Goal: Obtain resource: Obtain resource

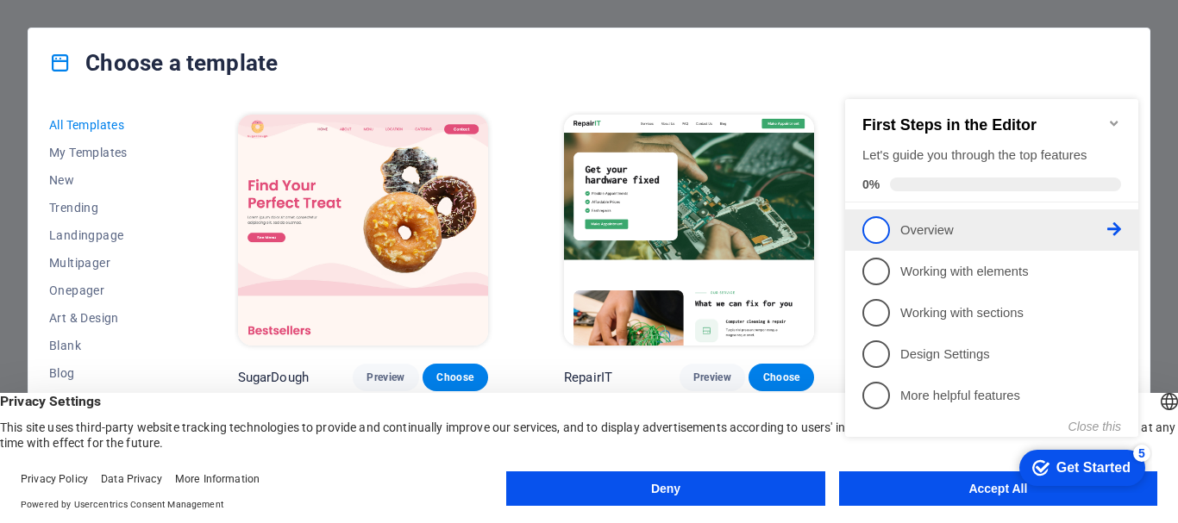
click at [873, 229] on span "1" at bounding box center [876, 230] width 28 height 28
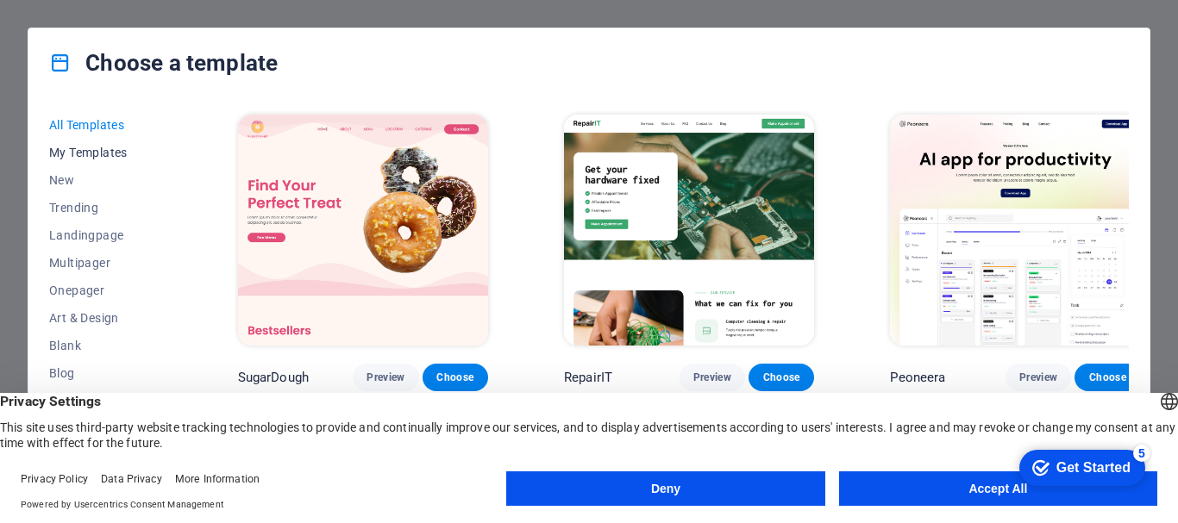
click at [84, 148] on span "My Templates" at bounding box center [105, 153] width 113 height 14
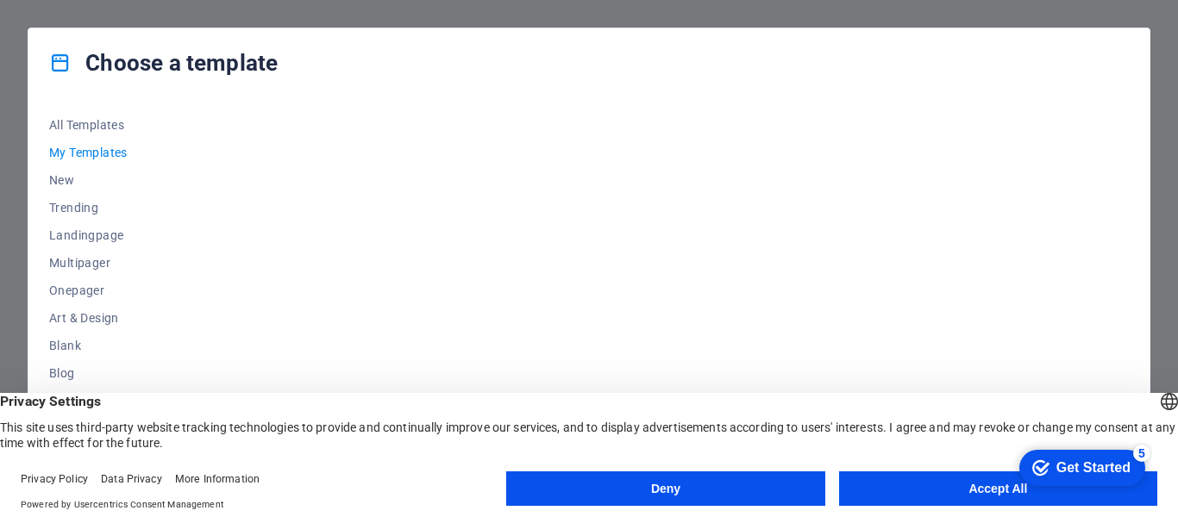
click at [765, 480] on button "Deny" at bounding box center [665, 489] width 318 height 34
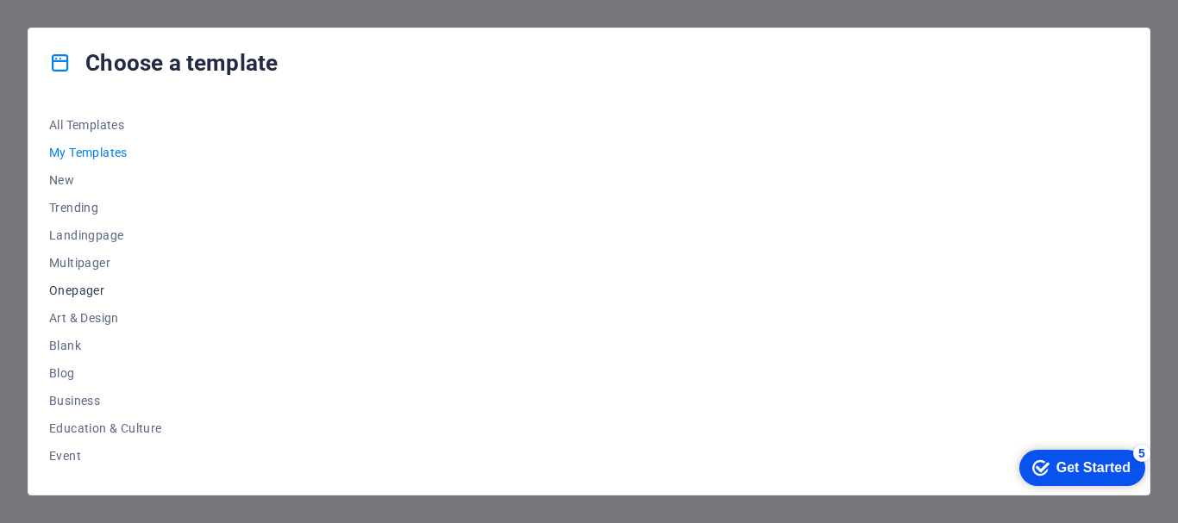
click at [52, 281] on button "Onepager" at bounding box center [105, 291] width 113 height 28
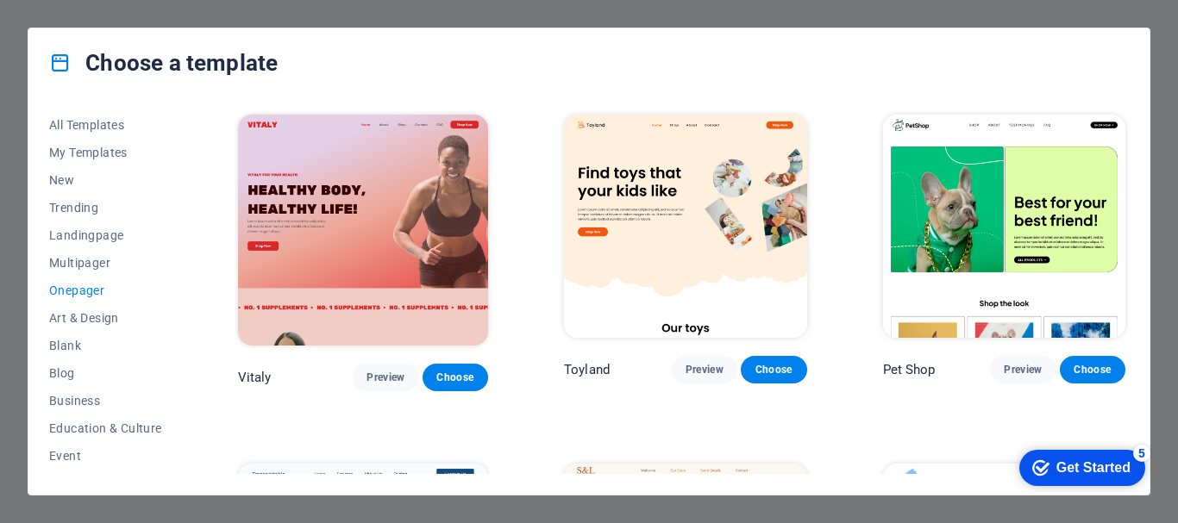
click at [91, 291] on span "Onepager" at bounding box center [105, 291] width 113 height 14
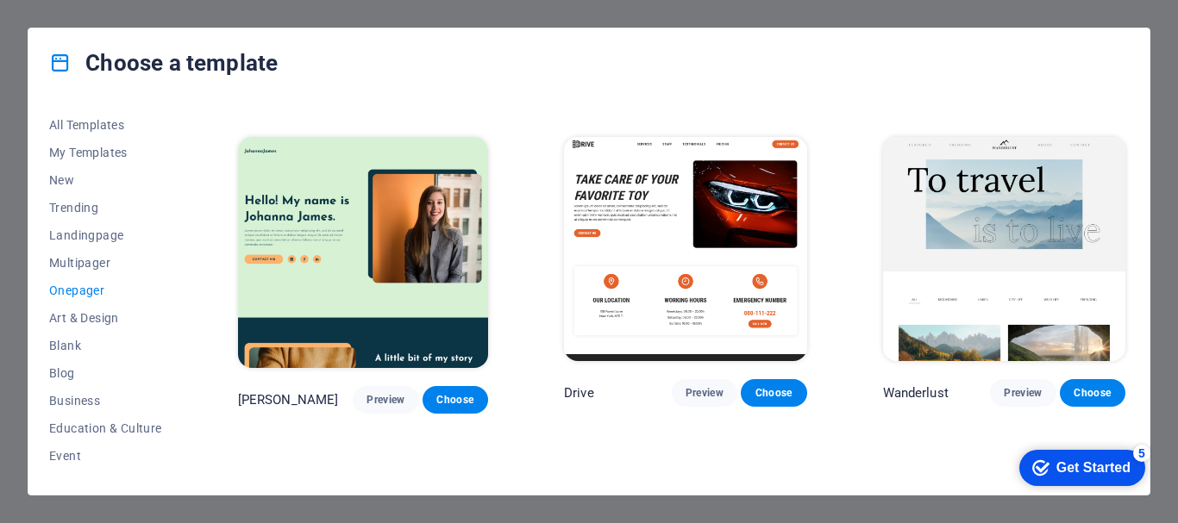
scroll to position [1466, 0]
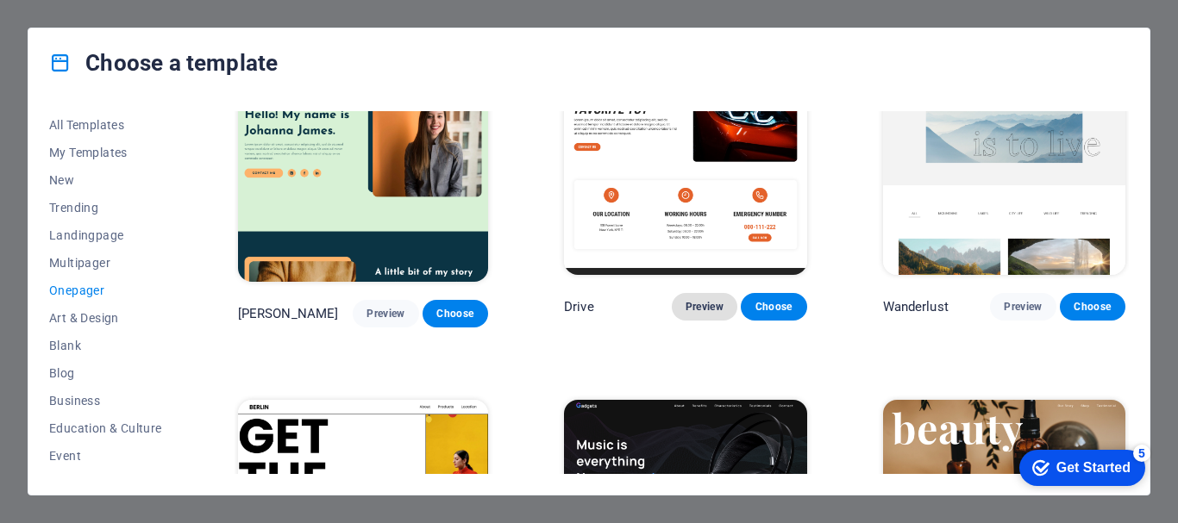
click at [703, 300] on span "Preview" at bounding box center [704, 307] width 38 height 14
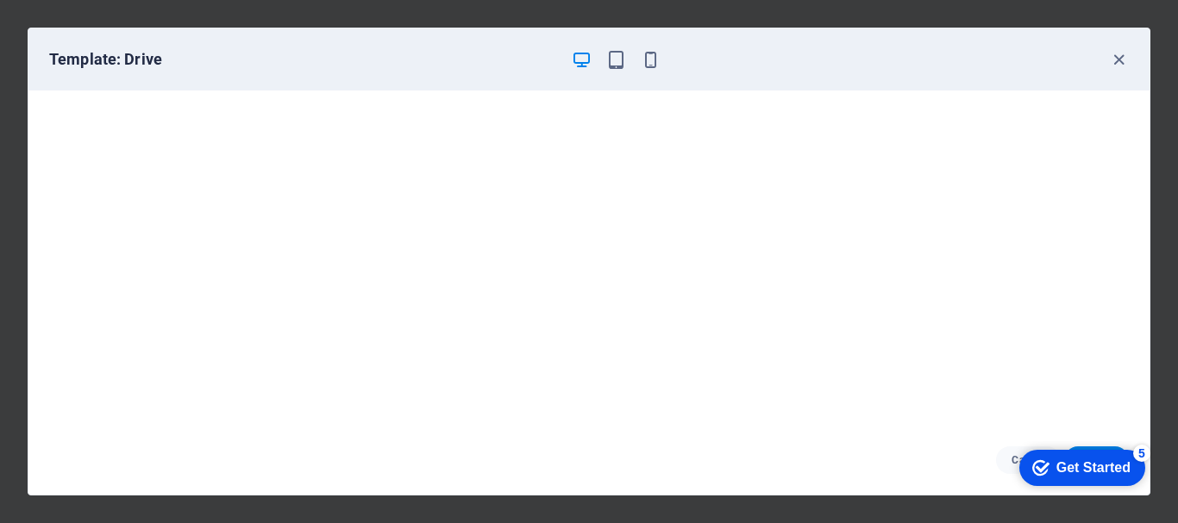
scroll to position [4, 0]
click at [1113, 66] on icon "button" at bounding box center [1119, 60] width 20 height 20
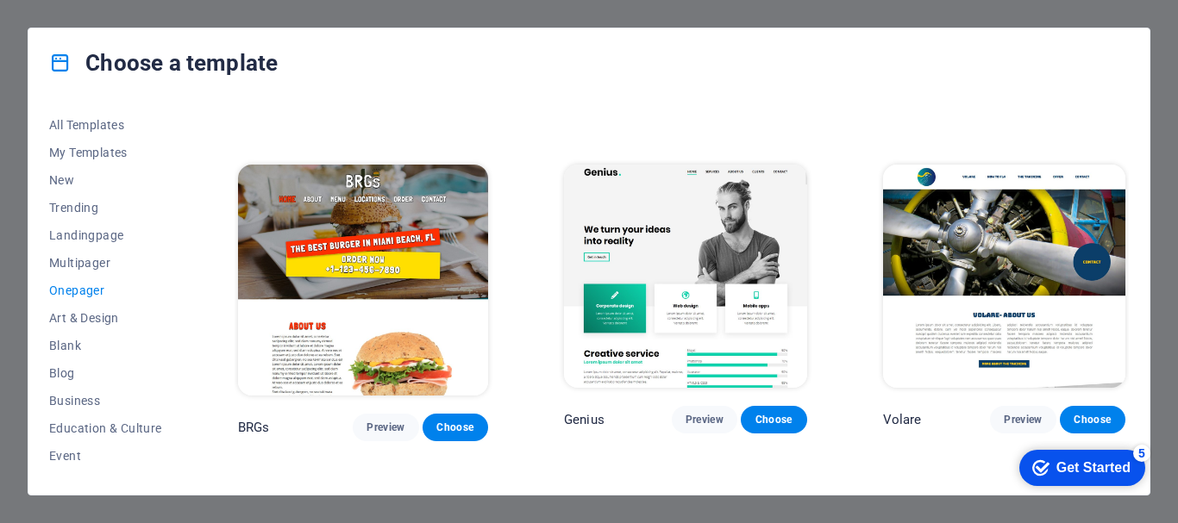
scroll to position [3966, 0]
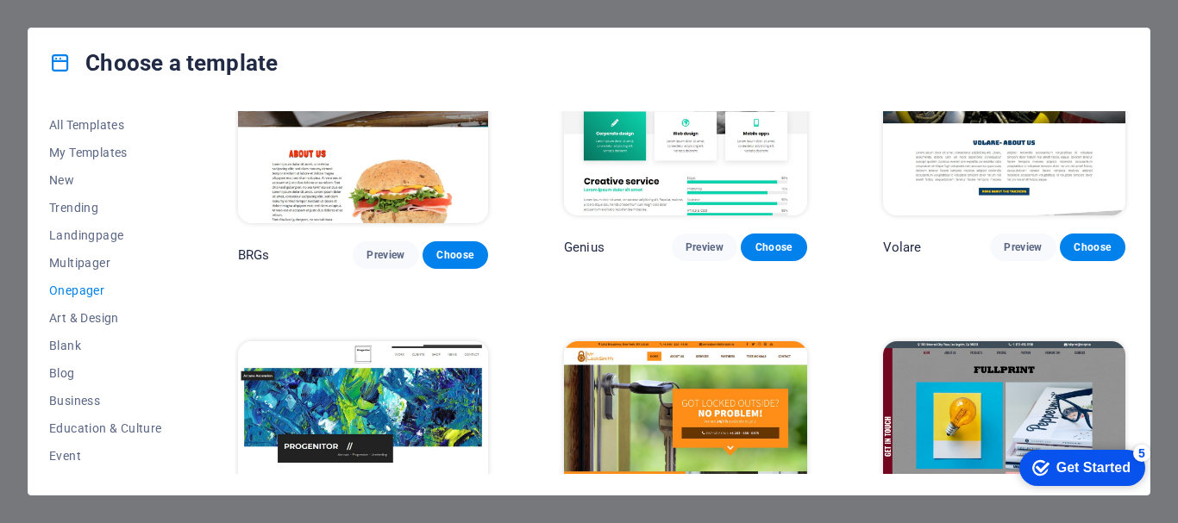
click at [391, 17] on div "Choose a template All Templates My Templates New Trending Landingpage Multipage…" at bounding box center [589, 261] width 1178 height 523
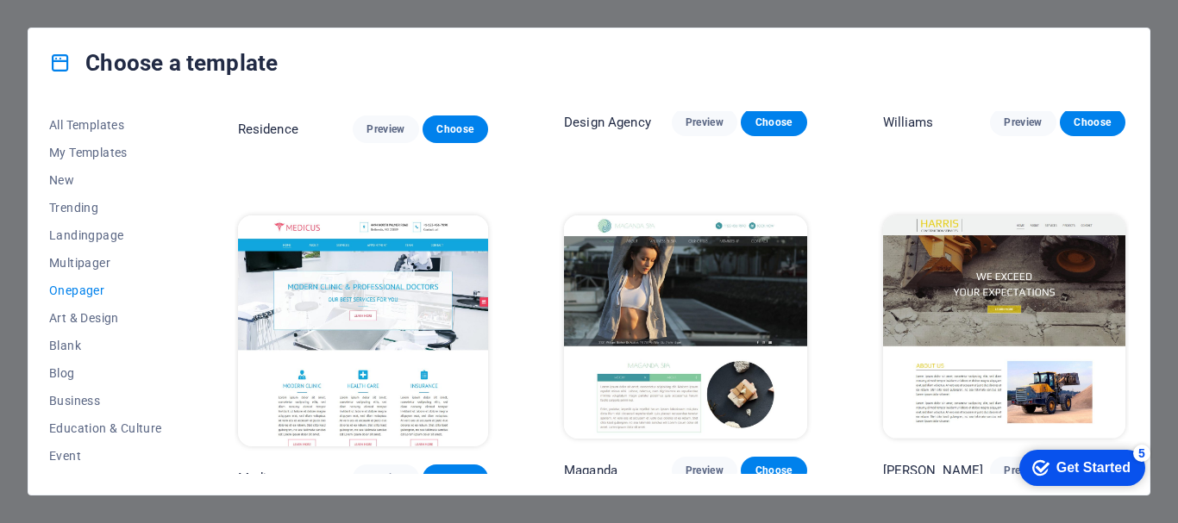
scroll to position [8470, 0]
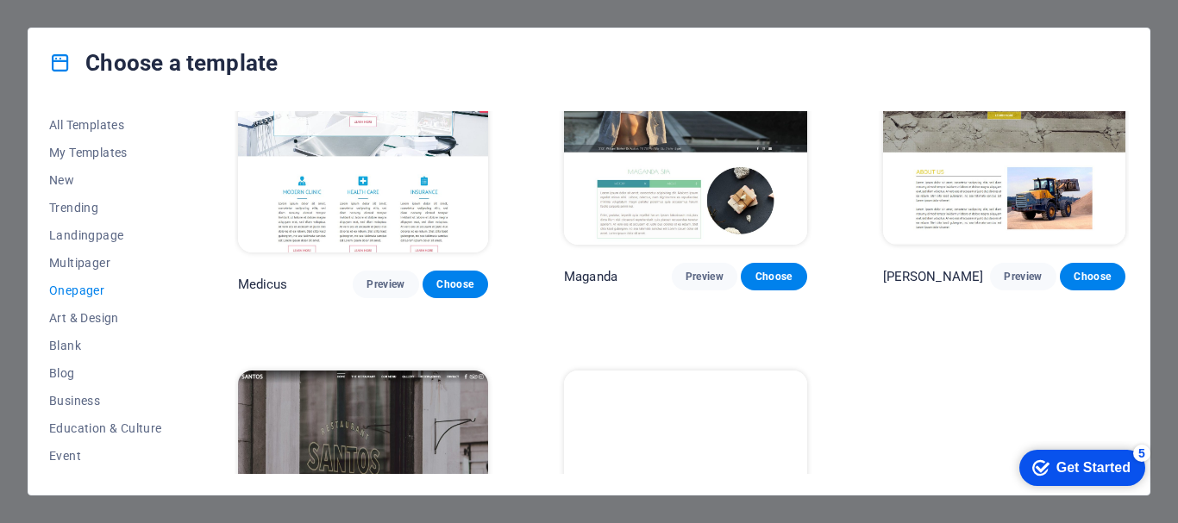
click at [25, 483] on div "Choose a template All Templates My Templates New Trending Landingpage Multipage…" at bounding box center [589, 261] width 1178 height 523
click at [6, 472] on div "Choose a template All Templates My Templates New Trending Landingpage Multipage…" at bounding box center [589, 261] width 1178 height 523
click at [1170, 35] on div "Choose a template All Templates My Templates New Trending Landingpage Multipage…" at bounding box center [589, 261] width 1178 height 523
